Goal: Transaction & Acquisition: Purchase product/service

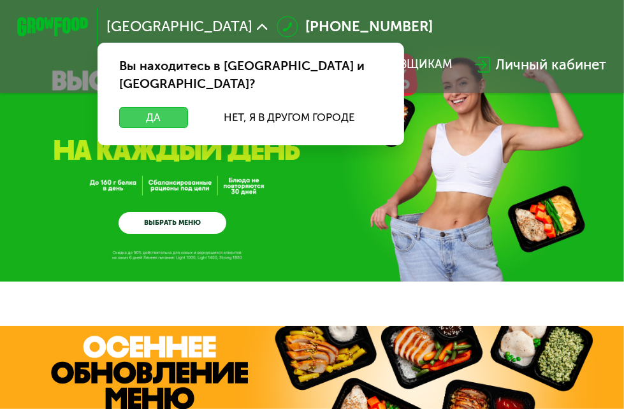
click at [166, 108] on button "Да" at bounding box center [153, 118] width 69 height 22
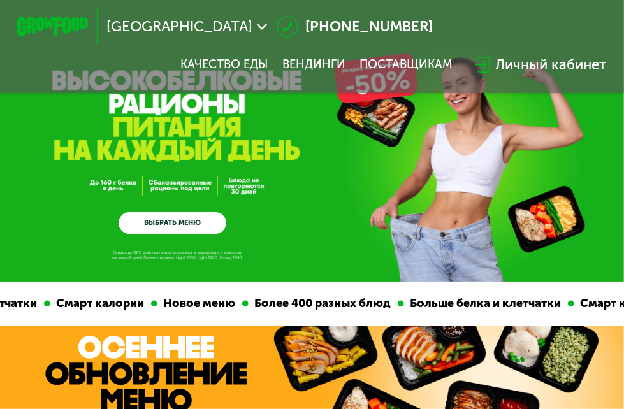
click at [170, 227] on link "ВЫБРАТЬ МЕНЮ" at bounding box center [172, 223] width 108 height 22
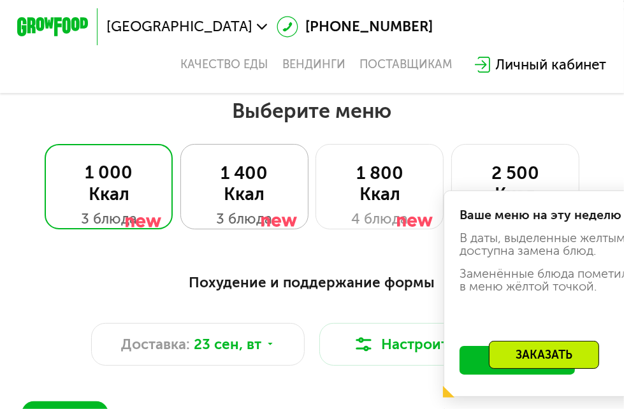
scroll to position [585, 0]
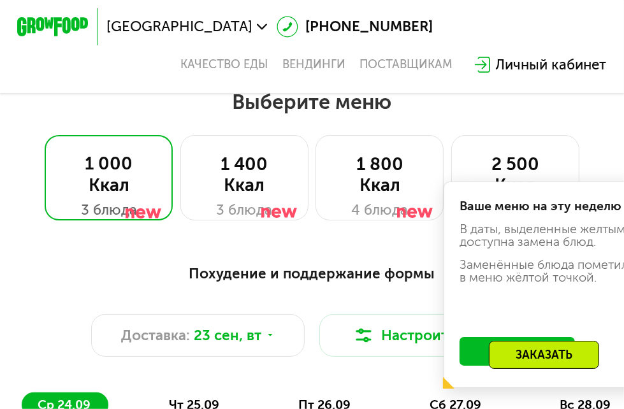
click at [590, 122] on div "Выберите меню 1 000 Ккал 3 блюда 1 400 Ккал 3 блюда 1 800 Ккал 4 блюда 2 500 Кк…" at bounding box center [312, 154] width 624 height 131
click at [397, 180] on div "1 800 Ккал" at bounding box center [379, 175] width 91 height 43
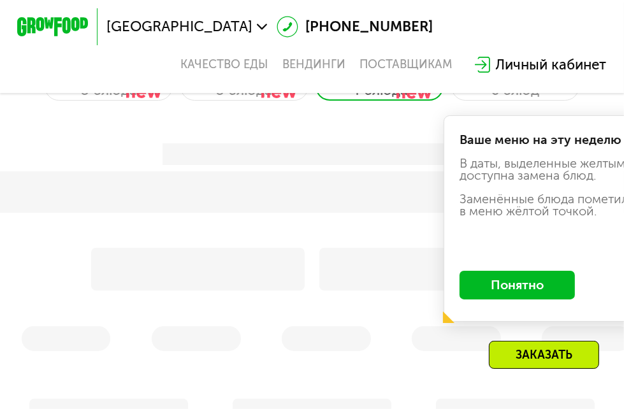
scroll to position [712, 0]
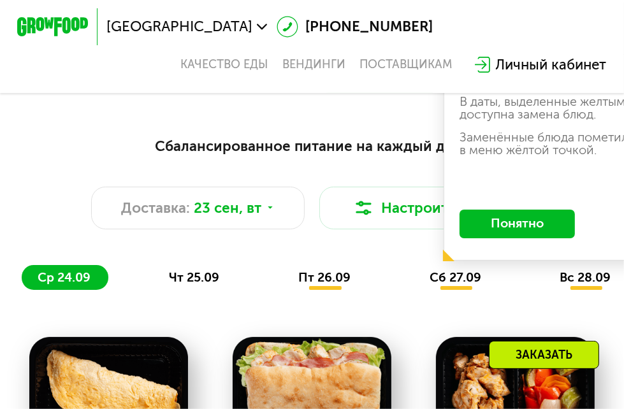
click at [490, 234] on button "Понятно" at bounding box center [516, 224] width 115 height 29
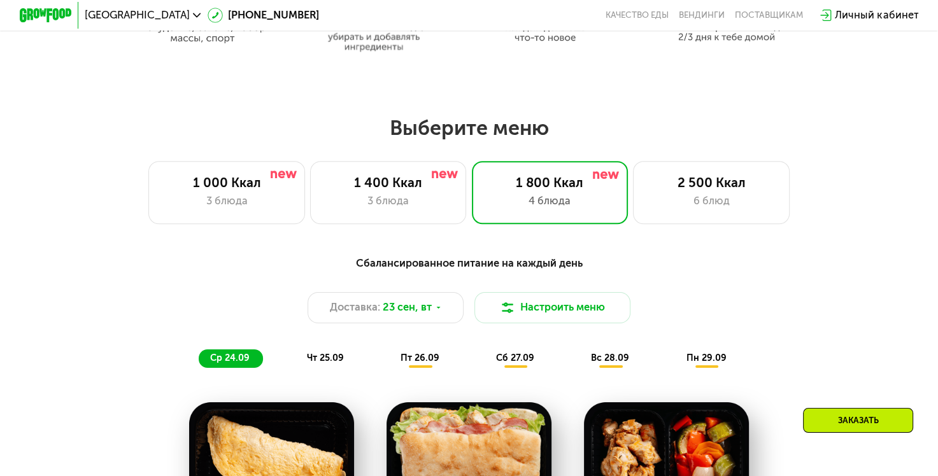
scroll to position [764, 0]
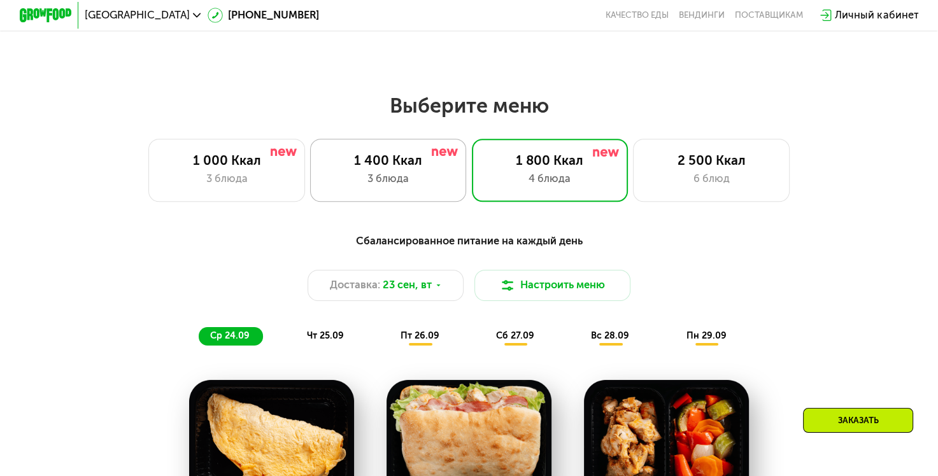
click at [379, 177] on div "3 блюда" at bounding box center [388, 179] width 129 height 16
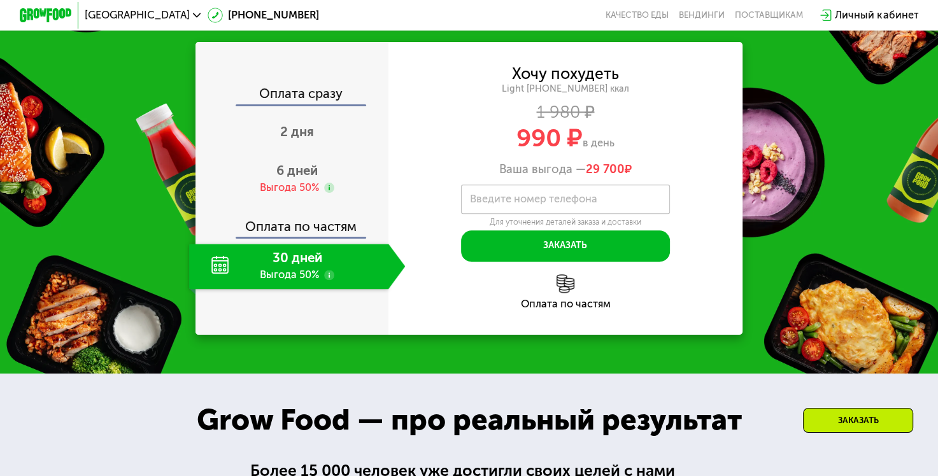
scroll to position [1529, 0]
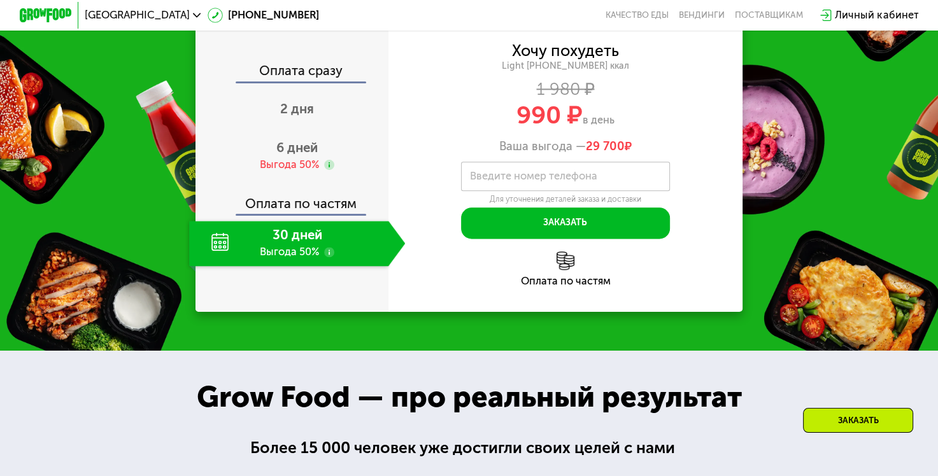
click at [298, 267] on div "30 дней Выгода 50%" at bounding box center [288, 244] width 199 height 46
click at [329, 257] on use at bounding box center [329, 252] width 10 height 10
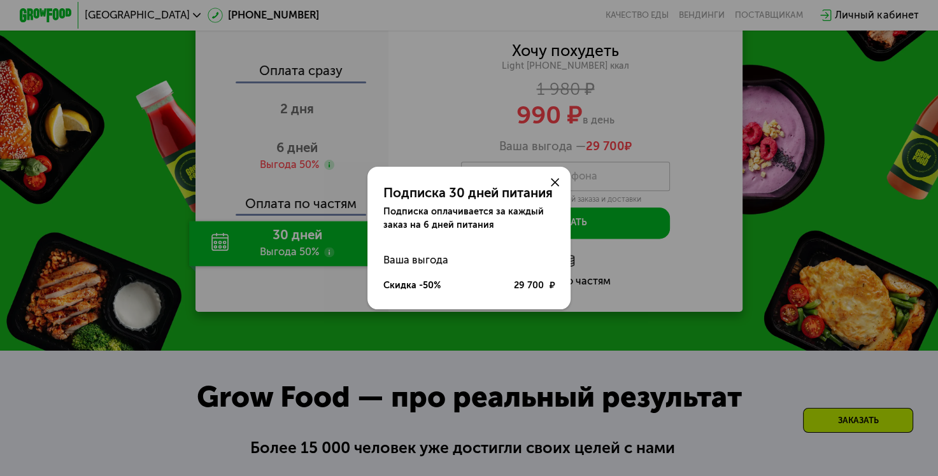
click at [329, 367] on div "Подписка 30 дней питания Подписка оплачивается за каждый заказ на 6 дней питани…" at bounding box center [469, 238] width 938 height 476
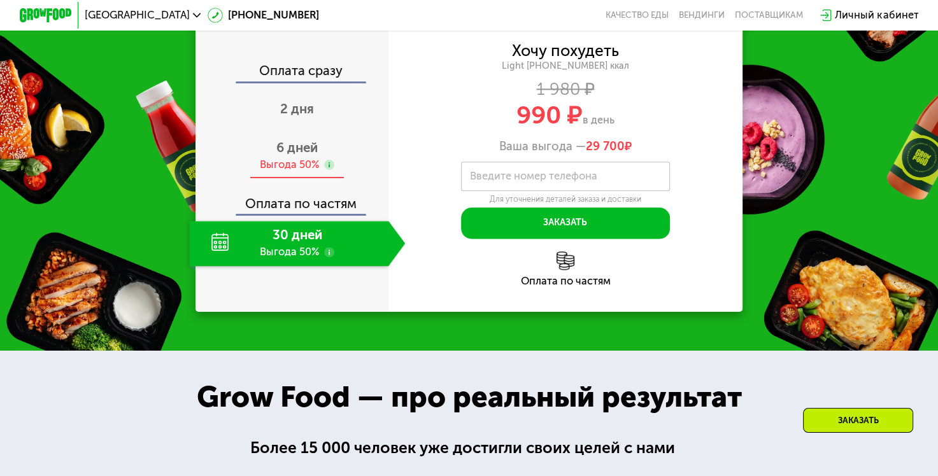
click at [328, 170] on use at bounding box center [329, 165] width 10 height 10
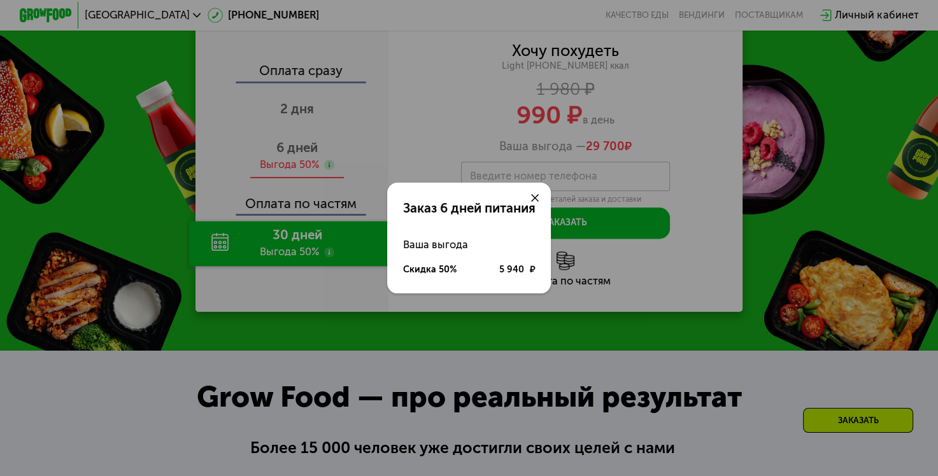
click at [328, 283] on div "Заказ 6 дней питания Ваша выгода Скидка 50% 5 940 ₽" at bounding box center [469, 238] width 938 height 476
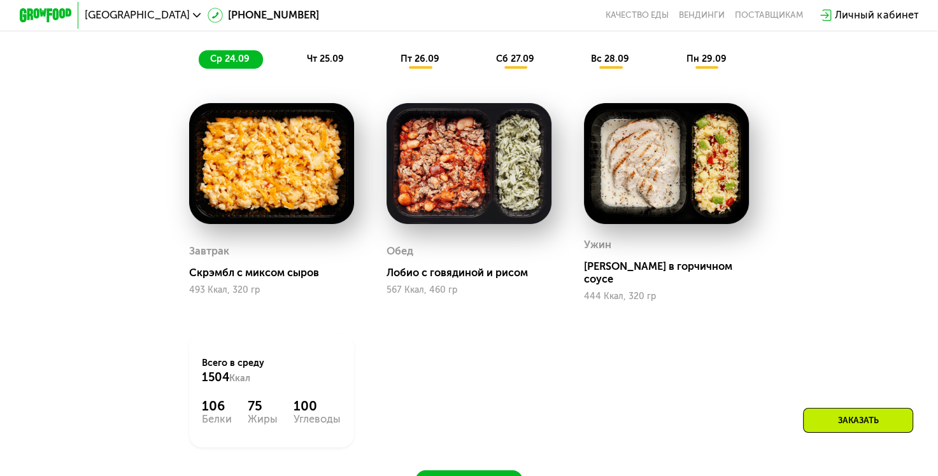
scroll to position [1019, 0]
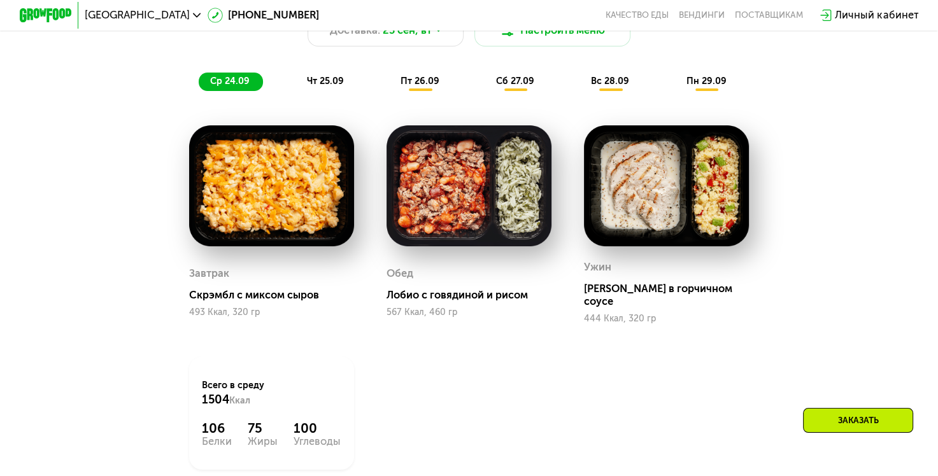
click at [323, 87] on span "чт 25.09" at bounding box center [325, 81] width 37 height 11
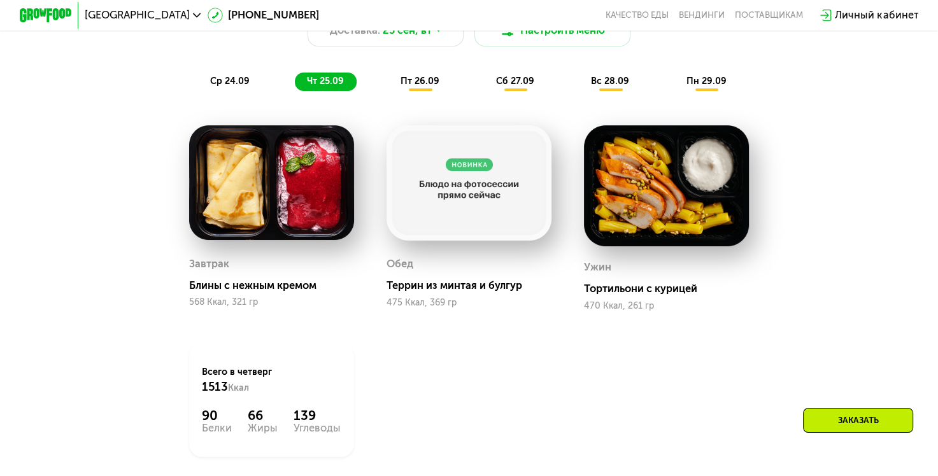
click at [483, 213] on img at bounding box center [469, 182] width 165 height 115
click at [408, 87] on span "пт 26.09" at bounding box center [420, 81] width 39 height 11
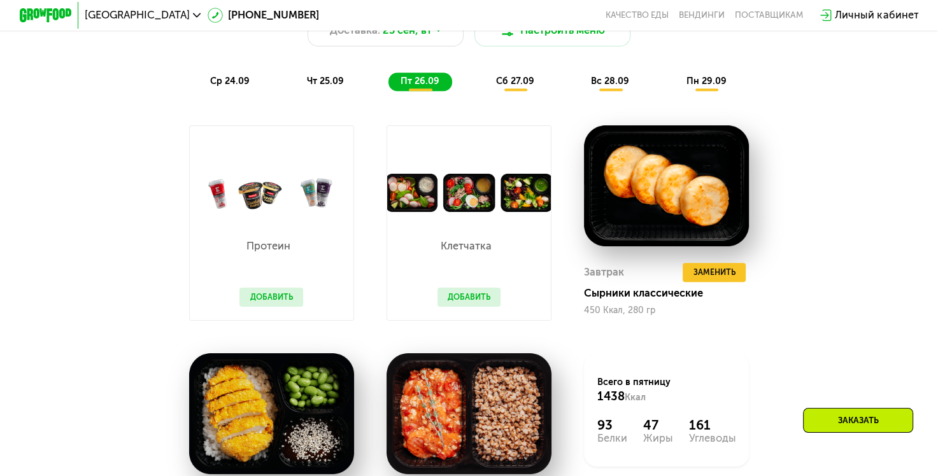
click at [526, 91] on div "сб 27.09" at bounding box center [516, 82] width 63 height 18
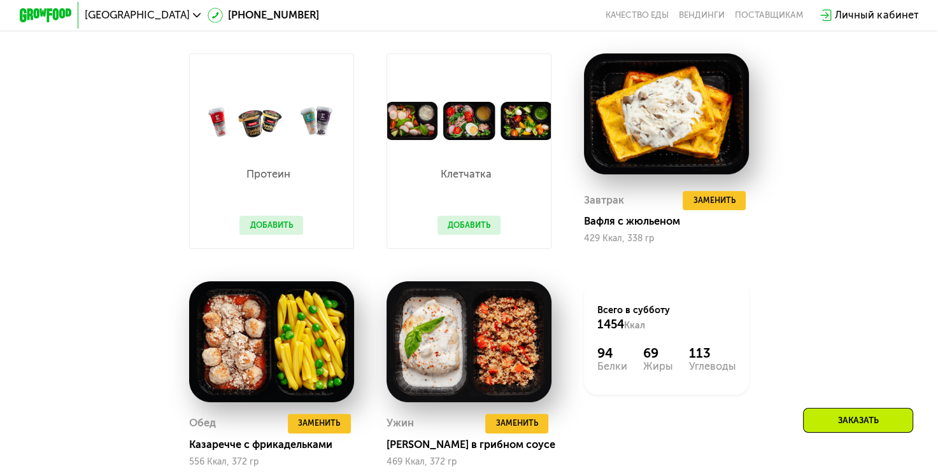
scroll to position [955, 0]
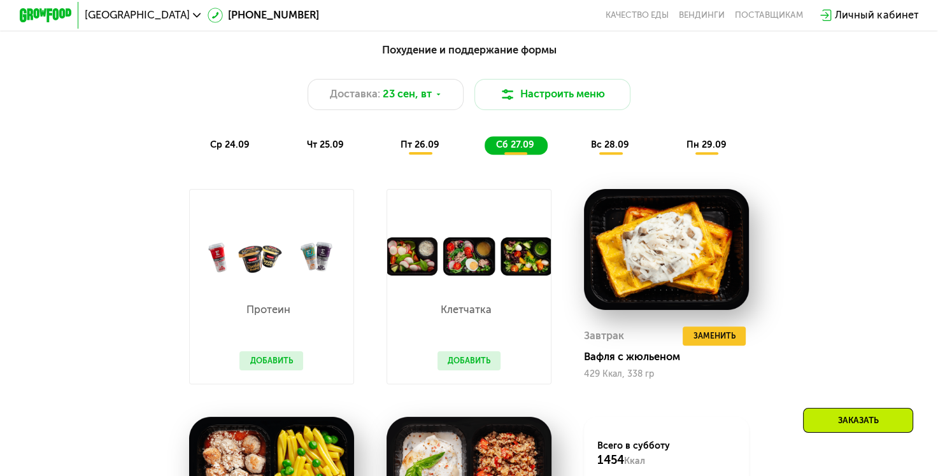
click at [613, 149] on span "вс 28.09" at bounding box center [610, 144] width 38 height 11
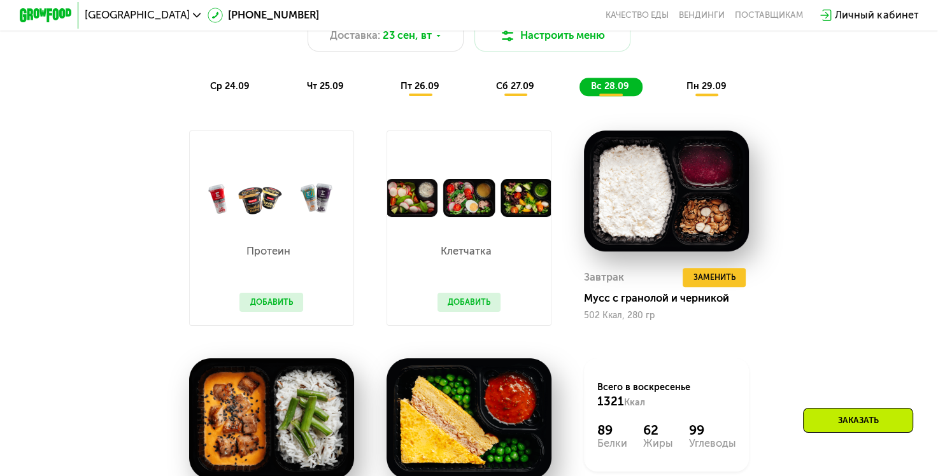
scroll to position [1083, 0]
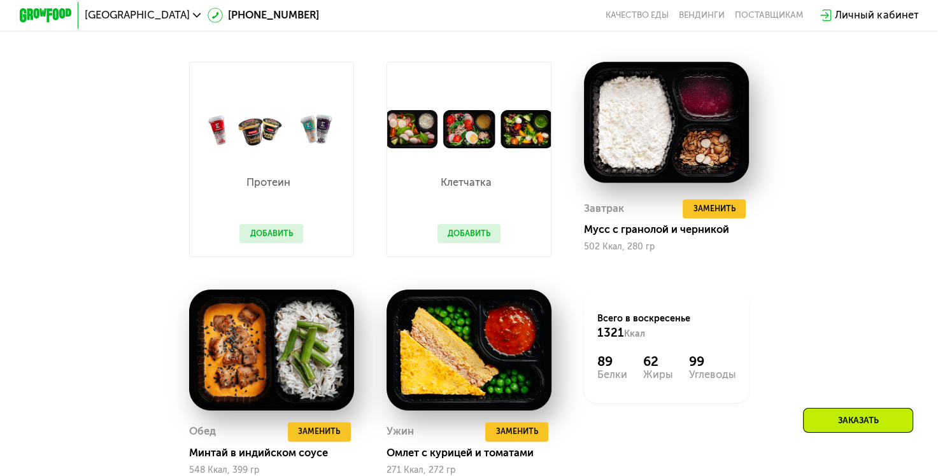
drag, startPoint x: 470, startPoint y: 239, endPoint x: 505, endPoint y: 249, distance: 36.3
click at [469, 239] on button "Добавить" at bounding box center [470, 234] width 64 height 20
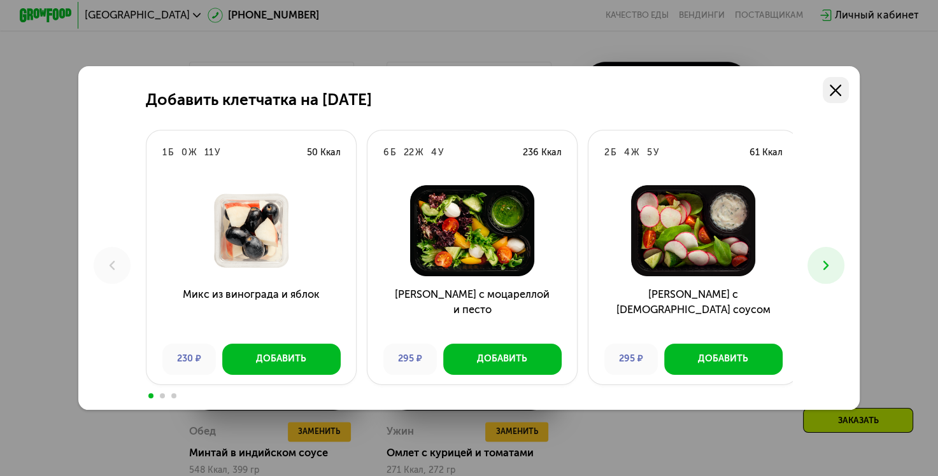
click at [632, 87] on use at bounding box center [835, 90] width 11 height 11
